Goal: Transaction & Acquisition: Book appointment/travel/reservation

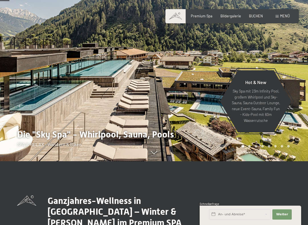
scroll to position [125, 14]
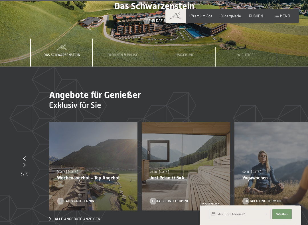
scroll to position [1466, 0]
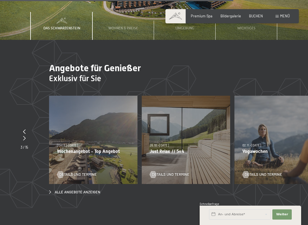
click at [76, 141] on div "05.10.2025–12.04.2026 14.05.2026–01.03.2027 05.10.2025–12.04.2026 Wochenangebot…" at bounding box center [93, 140] width 88 height 88
click at [66, 141] on div "05.10.2025–12.04.2026 14.05.2026–01.03.2027 05.10.2025–12.04.2026 Wochenangebot…" at bounding box center [93, 140] width 88 height 88
click at [72, 139] on div "05.10.2025–12.04.2026 14.05.2026–01.03.2027 05.10.2025–12.04.2026 Wochenangebot…" at bounding box center [93, 140] width 88 height 88
click at [70, 172] on span "Details und Termine" at bounding box center [77, 174] width 37 height 5
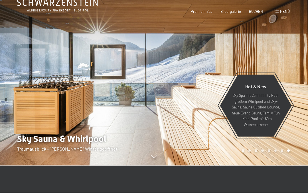
scroll to position [0, 0]
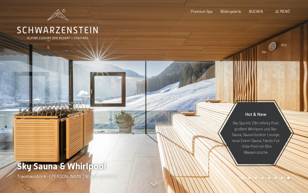
click at [226, 13] on span "Bildergalerie" at bounding box center [230, 11] width 21 height 5
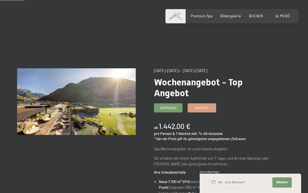
scroll to position [54, 11]
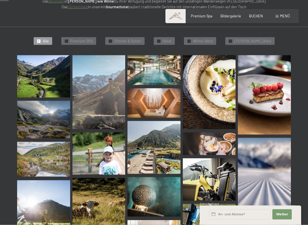
scroll to position [120, 0]
click at [154, 77] on img at bounding box center [153, 70] width 53 height 30
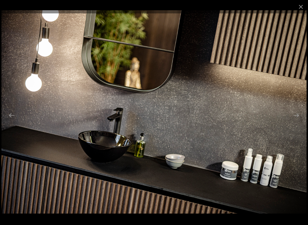
click at [13, 117] on button "Previous slide" at bounding box center [12, 115] width 12 height 11
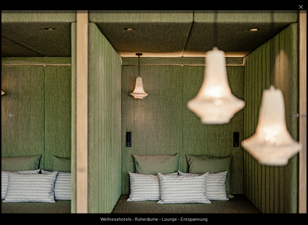
click at [299, 118] on button "Next slide" at bounding box center [296, 115] width 12 height 11
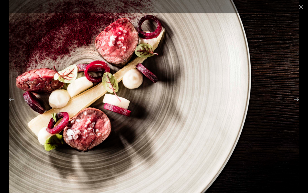
scroll to position [0, 0]
